Goal: Task Accomplishment & Management: Manage account settings

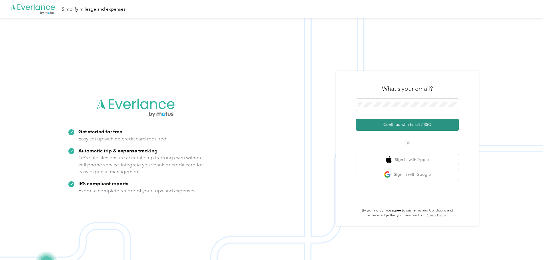
click at [404, 123] on button "Continue with Email / SSO" at bounding box center [407, 125] width 103 height 12
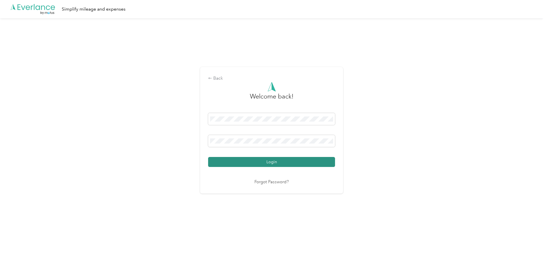
click at [272, 163] on button "Login" at bounding box center [271, 162] width 127 height 10
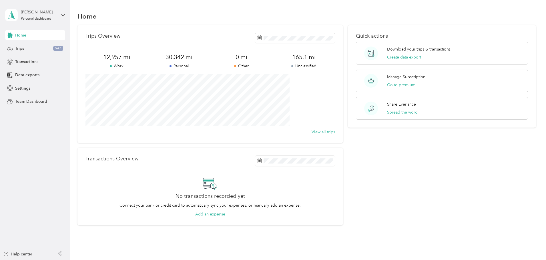
click at [22, 41] on div "Home Trips 947 Transactions Data exports Settings Team Dashboard" at bounding box center [35, 68] width 60 height 77
click at [21, 50] on span "Trips" at bounding box center [19, 48] width 9 height 6
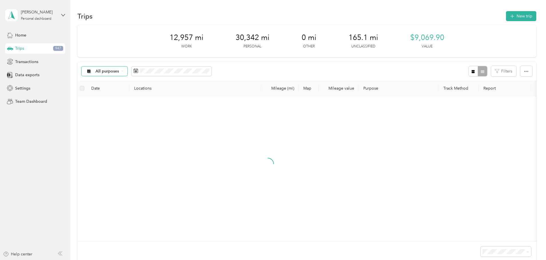
click at [128, 71] on div "All purposes" at bounding box center [104, 72] width 46 height 10
click at [153, 91] on span "Unclassified" at bounding box center [148, 92] width 28 height 6
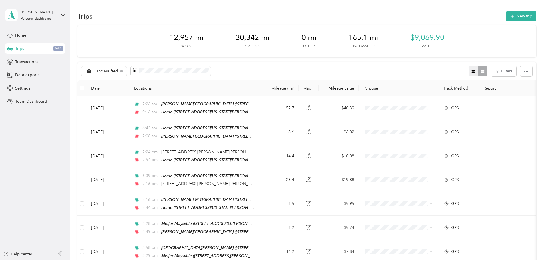
click at [468, 70] on button "button" at bounding box center [473, 71] width 10 height 11
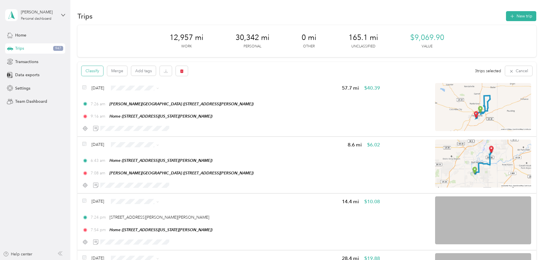
click at [103, 69] on button "Classify" at bounding box center [92, 71] width 22 height 10
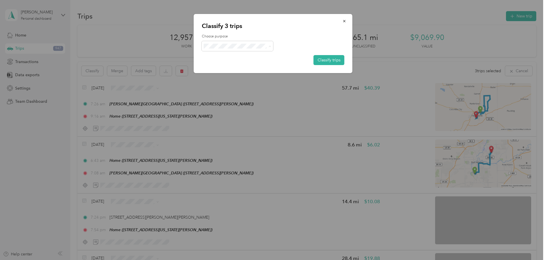
click at [221, 66] on span "Personal" at bounding box center [242, 67] width 53 height 6
drag, startPoint x: 334, startPoint y: 61, endPoint x: 63, endPoint y: 71, distance: 271.7
click at [334, 60] on button "Classify trips" at bounding box center [328, 60] width 31 height 10
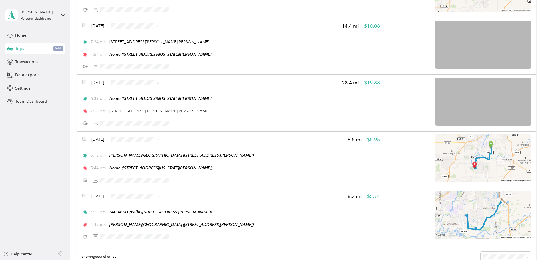
scroll to position [148, 0]
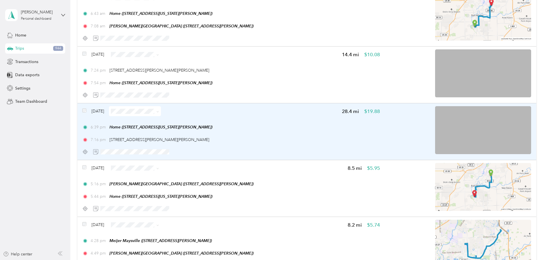
click at [444, 123] on img at bounding box center [483, 130] width 96 height 48
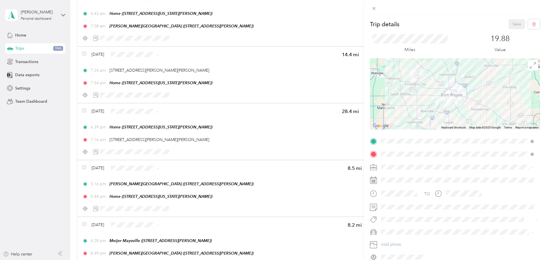
drag, startPoint x: 430, startPoint y: 109, endPoint x: 426, endPoint y: 103, distance: 8.1
click at [426, 103] on div at bounding box center [455, 93] width 170 height 71
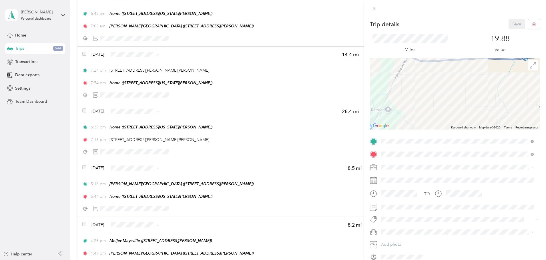
drag, startPoint x: 436, startPoint y: 110, endPoint x: 448, endPoint y: 90, distance: 23.6
click at [494, 116] on div at bounding box center [455, 93] width 170 height 71
drag, startPoint x: 435, startPoint y: 92, endPoint x: 450, endPoint y: 77, distance: 20.6
click at [450, 77] on div at bounding box center [455, 93] width 170 height 71
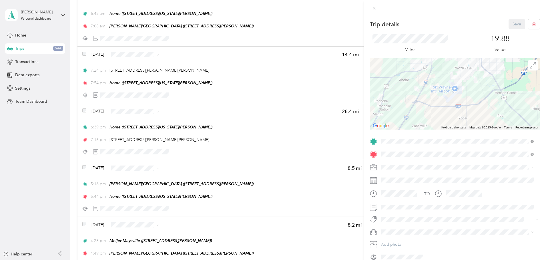
drag, startPoint x: 448, startPoint y: 94, endPoint x: 438, endPoint y: 112, distance: 20.2
click at [438, 112] on div at bounding box center [455, 93] width 170 height 71
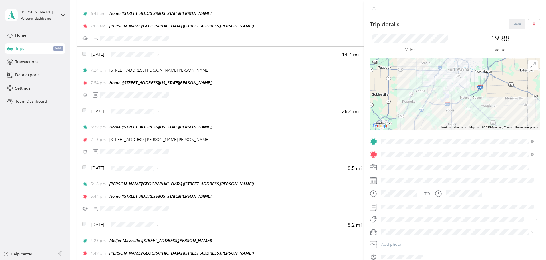
click at [97, 104] on div "Trip details Save This trip cannot be edited because it is either under review,…" at bounding box center [273, 130] width 546 height 260
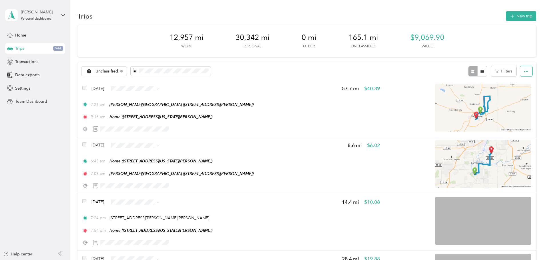
drag, startPoint x: 489, startPoint y: 71, endPoint x: 487, endPoint y: 69, distance: 3.3
click at [520, 71] on button "button" at bounding box center [526, 71] width 12 height 11
click at [483, 83] on span "Select all" at bounding box center [480, 82] width 16 height 5
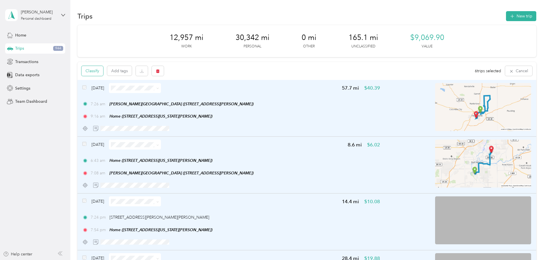
click at [103, 72] on button "Classify" at bounding box center [92, 71] width 22 height 10
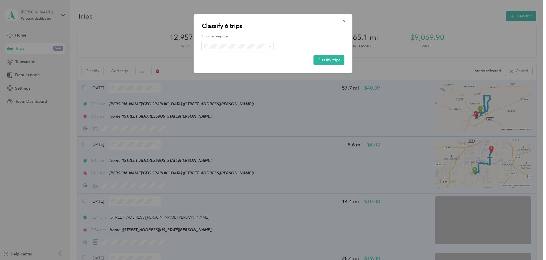
click at [227, 57] on span "Work" at bounding box center [242, 57] width 53 height 6
drag, startPoint x: 214, startPoint y: 66, endPoint x: 217, endPoint y: 63, distance: 3.4
click at [215, 65] on span "Personal" at bounding box center [237, 67] width 63 height 6
click at [321, 59] on button "Classify trips" at bounding box center [328, 60] width 31 height 10
